Goal: Check status: Check status

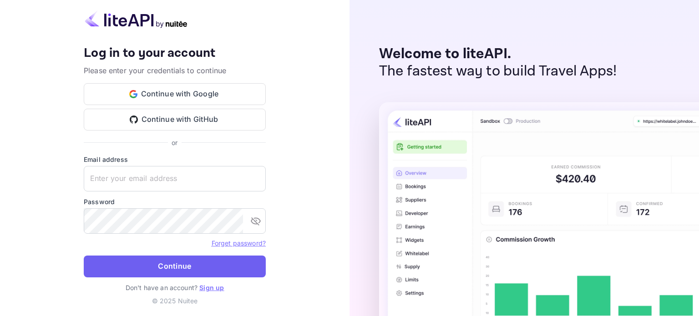
type input "[EMAIL_ADDRESS][DOMAIN_NAME]"
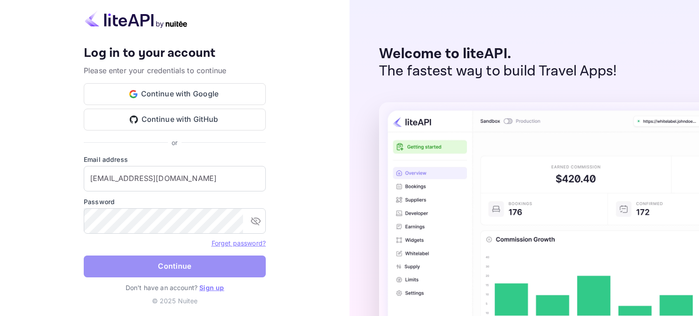
click at [156, 260] on button "Continue" at bounding box center [175, 267] width 182 height 22
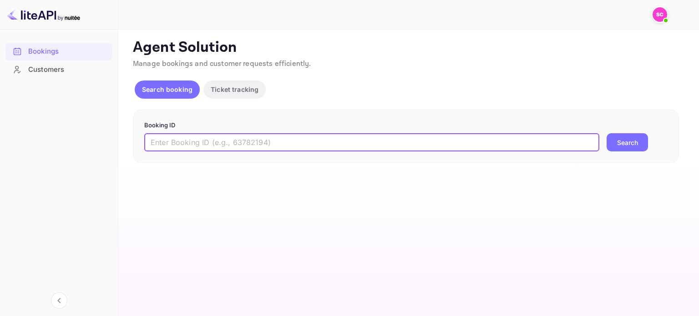
click at [237, 150] on input "text" at bounding box center [371, 142] width 455 height 18
paste input "9899597"
type input "9899597"
click at [606, 133] on button "Search" at bounding box center [626, 142] width 41 height 18
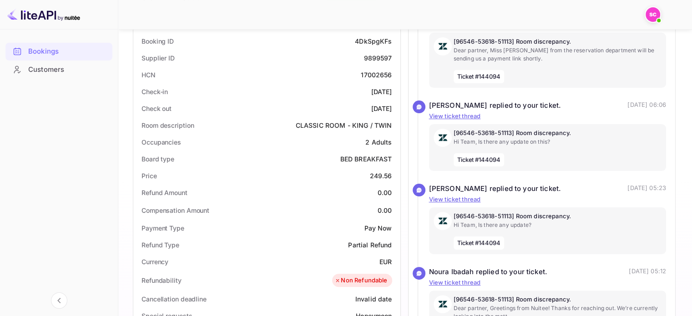
scroll to position [196, 0]
